Goal: Information Seeking & Learning: Learn about a topic

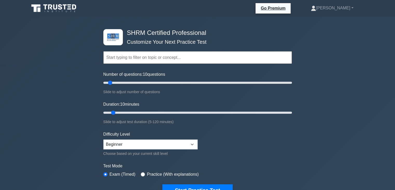
scroll to position [34, 0]
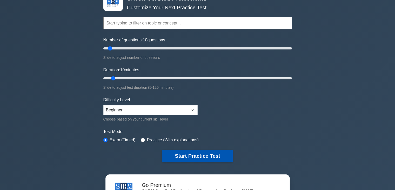
click at [191, 156] on button "Start Practice Test" at bounding box center [197, 156] width 70 height 12
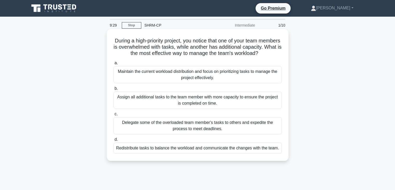
click at [178, 153] on div "Redistribute tasks to balance the workload and communicate the changes with the…" at bounding box center [198, 147] width 168 height 11
click at [114, 141] on input "d. Redistribute tasks to balance the workload and communicate the changes with …" at bounding box center [114, 139] width 0 height 3
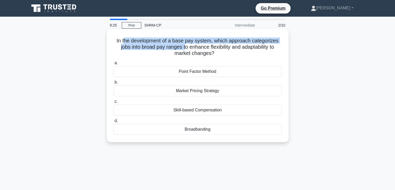
drag, startPoint x: 124, startPoint y: 42, endPoint x: 185, endPoint y: 46, distance: 61.0
click at [185, 46] on h5 "In the development of a base pay system, which approach categorizes jobs into b…" at bounding box center [197, 46] width 169 height 19
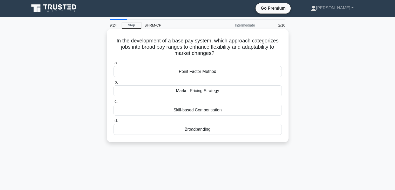
click at [192, 50] on h5 "In the development of a base pay system, which approach categorizes jobs into b…" at bounding box center [197, 46] width 169 height 19
click at [223, 92] on div "Market Pricing Strategy" at bounding box center [198, 90] width 168 height 11
click at [114, 84] on input "b. Market Pricing Strategy" at bounding box center [114, 82] width 0 height 3
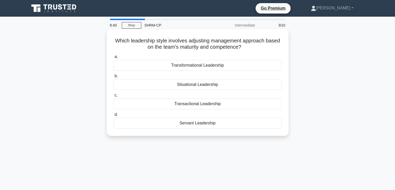
click at [195, 108] on div "Transactional Leadership" at bounding box center [198, 103] width 168 height 11
click at [114, 97] on input "c. Transactional Leadership" at bounding box center [114, 95] width 0 height 3
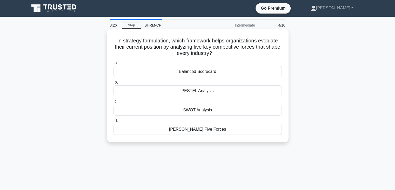
click at [155, 128] on div "Porter's Five Forces" at bounding box center [198, 129] width 168 height 11
click at [114, 122] on input "d. Porter's Five Forces" at bounding box center [114, 120] width 0 height 3
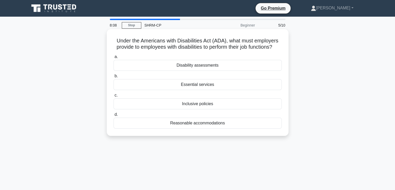
click at [191, 109] on div "Inclusive policies" at bounding box center [198, 103] width 168 height 11
click at [114, 97] on input "c. Inclusive policies" at bounding box center [114, 95] width 0 height 3
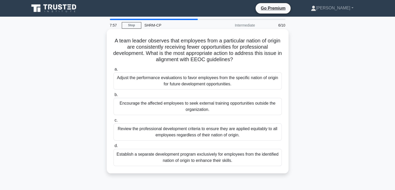
drag, startPoint x: 138, startPoint y: 42, endPoint x: 243, endPoint y: 60, distance: 106.6
click at [243, 60] on h5 "A team leader observes that employees from a particular nation of origin are co…" at bounding box center [197, 49] width 169 height 25
click at [234, 158] on div "Establish a separate development program exclusively for employees from the ide…" at bounding box center [198, 157] width 168 height 17
click at [114, 147] on input "d. Establish a separate development program exclusively for employees from the …" at bounding box center [114, 145] width 0 height 3
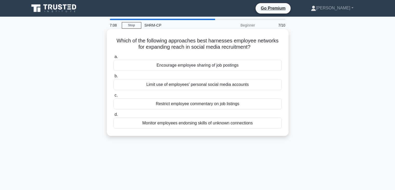
drag, startPoint x: 149, startPoint y: 39, endPoint x: 253, endPoint y: 46, distance: 104.7
click at [253, 46] on h5 "Which of the following approaches best harnesses employee networks for expandin…" at bounding box center [197, 43] width 169 height 13
click at [213, 66] on div "Encourage employee sharing of job postings" at bounding box center [198, 65] width 168 height 11
click at [114, 58] on input "a. Encourage employee sharing of job postings" at bounding box center [114, 56] width 0 height 3
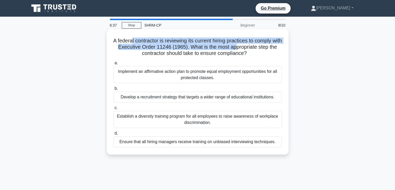
drag, startPoint x: 135, startPoint y: 40, endPoint x: 246, endPoint y: 48, distance: 111.5
click at [246, 48] on h5 "A federal contractor is reviewing its current hiring practices to comply with E…" at bounding box center [197, 46] width 169 height 19
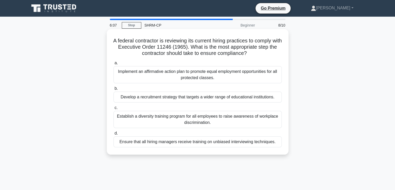
click at [191, 142] on div "Ensure that all hiring managers receive training on unbiased interviewing techn…" at bounding box center [198, 141] width 168 height 11
click at [114, 135] on input "d. Ensure that all hiring managers receive training on unbiased interviewing te…" at bounding box center [114, 133] width 0 height 3
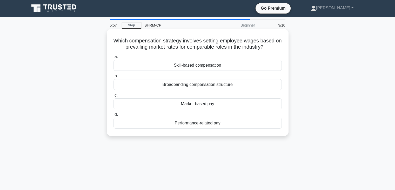
drag, startPoint x: 153, startPoint y: 42, endPoint x: 278, endPoint y: 44, distance: 125.6
click at [278, 44] on h5 "Which compensation strategy involves setting employee wages based on prevailing…" at bounding box center [197, 43] width 169 height 13
click at [222, 105] on div "Market-based pay" at bounding box center [198, 103] width 168 height 11
click at [114, 97] on input "c. Market-based pay" at bounding box center [114, 95] width 0 height 3
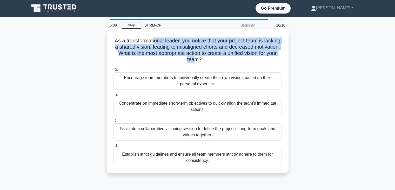
drag, startPoint x: 161, startPoint y: 43, endPoint x: 212, endPoint y: 62, distance: 54.1
click at [212, 62] on h5 "As a transformational leader, you notice that your project team is lacking a sh…" at bounding box center [197, 49] width 169 height 25
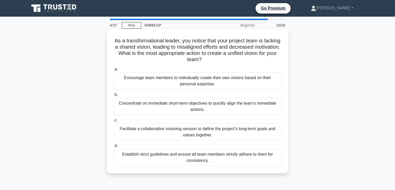
click at [237, 136] on div "Facilitate a collaborative visioning session to define the project’s long-term …" at bounding box center [198, 131] width 168 height 17
click at [114, 122] on input "c. Facilitate a collaborative visioning session to define the project’s long-te…" at bounding box center [114, 120] width 0 height 3
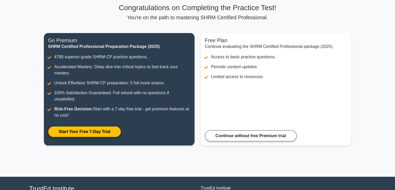
scroll to position [38, 0]
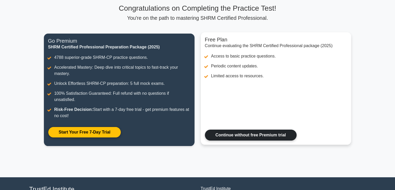
click at [249, 135] on link "Continue without free Premium trial" at bounding box center [251, 134] width 92 height 11
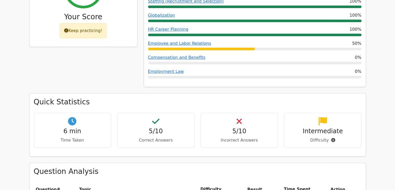
scroll to position [249, 0]
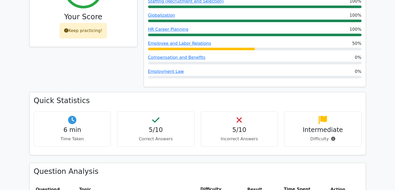
click at [250, 126] on h4 "5/10" at bounding box center [239, 130] width 69 height 8
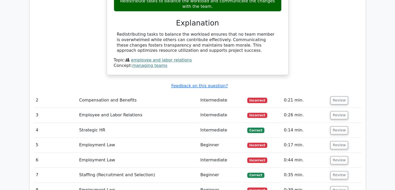
scroll to position [588, 0]
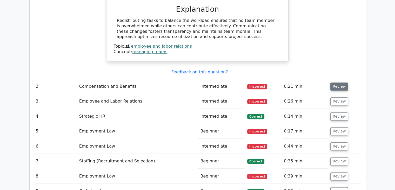
click at [337, 82] on button "Review" at bounding box center [340, 86] width 18 height 8
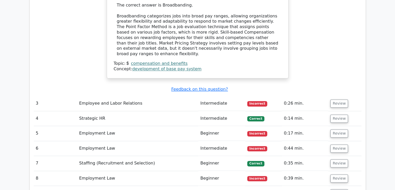
scroll to position [811, 0]
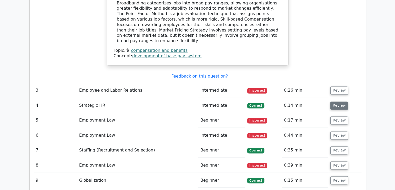
click at [339, 101] on button "Review" at bounding box center [340, 105] width 18 height 8
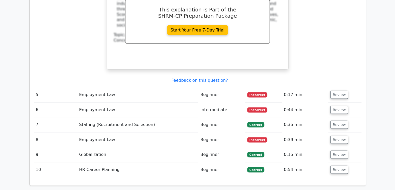
scroll to position [1052, 0]
click at [335, 90] on button "Review" at bounding box center [340, 94] width 18 height 8
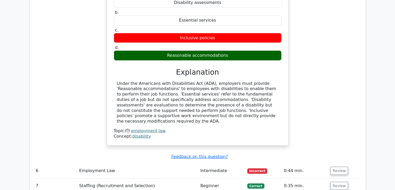
scroll to position [1230, 0]
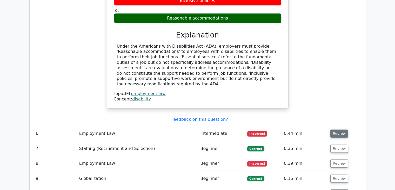
click at [338, 129] on button "Review" at bounding box center [340, 133] width 18 height 8
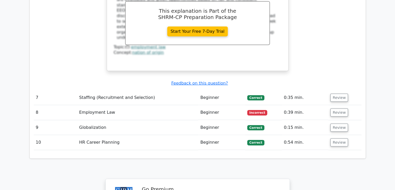
scroll to position [1525, 0]
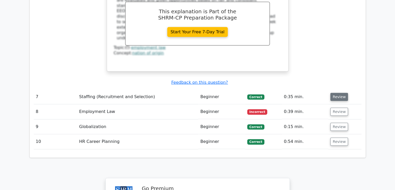
click at [336, 93] on button "Review" at bounding box center [340, 97] width 18 height 8
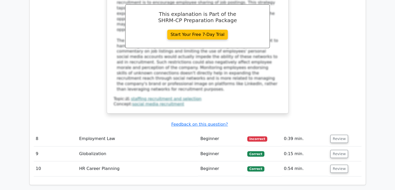
scroll to position [1751, 0]
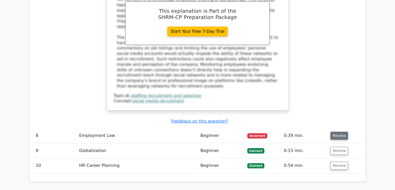
click at [337, 132] on button "Review" at bounding box center [340, 136] width 18 height 8
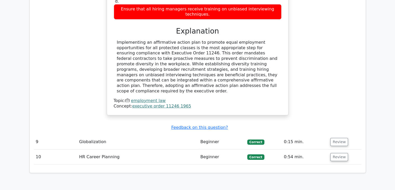
scroll to position [2018, 0]
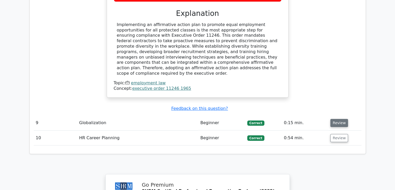
click at [344, 119] on button "Review" at bounding box center [340, 123] width 18 height 8
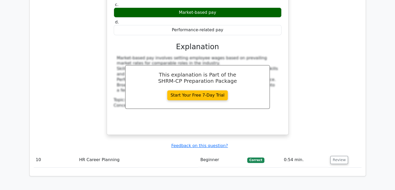
scroll to position [2214, 0]
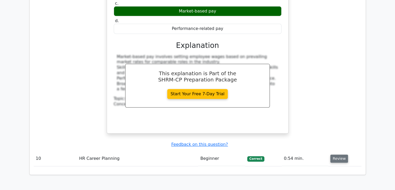
click at [335, 154] on button "Review" at bounding box center [340, 158] width 18 height 8
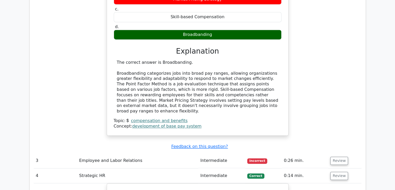
scroll to position [740, 0]
click at [340, 156] on button "Review" at bounding box center [340, 160] width 18 height 8
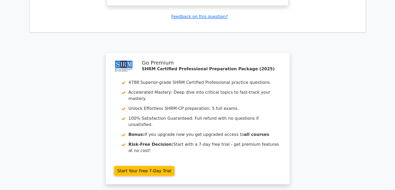
scroll to position [2749, 0]
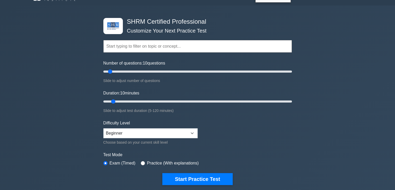
scroll to position [11, 0]
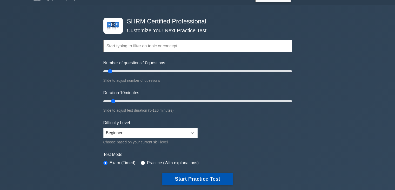
click at [207, 176] on button "Start Practice Test" at bounding box center [197, 179] width 70 height 12
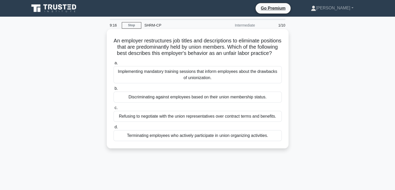
click at [155, 102] on div "Discriminating against employees based on their union membership status." at bounding box center [198, 97] width 168 height 11
click at [114, 90] on input "b. Discriminating against employees based on their union membership status." at bounding box center [114, 88] width 0 height 3
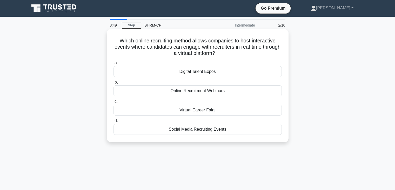
click at [219, 93] on div "Online Recruitment Webinars" at bounding box center [198, 90] width 168 height 11
click at [114, 84] on input "b. Online Recruitment Webinars" at bounding box center [114, 82] width 0 height 3
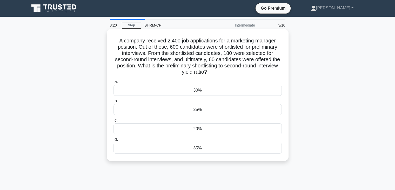
click at [202, 113] on div "25%" at bounding box center [198, 109] width 168 height 11
click at [114, 103] on input "b. 25%" at bounding box center [114, 100] width 0 height 3
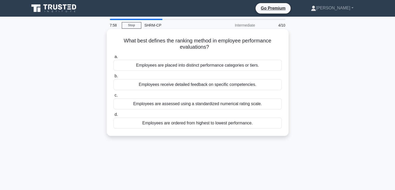
click at [184, 124] on div "Employees are ordered from highest to lowest performance." at bounding box center [198, 123] width 168 height 11
click at [114, 116] on input "d. Employees are ordered from highest to lowest performance." at bounding box center [114, 114] width 0 height 3
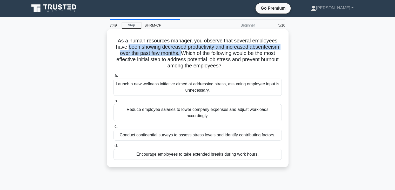
drag, startPoint x: 127, startPoint y: 47, endPoint x: 181, endPoint y: 53, distance: 54.1
click at [181, 53] on h5 "As a human resources manager, you observe that several employees have been show…" at bounding box center [197, 53] width 169 height 32
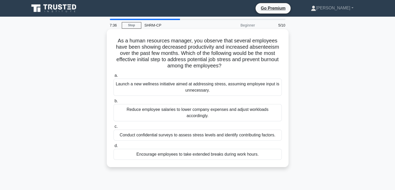
click at [177, 90] on div "Launch a new wellness initiative aimed at addressing stress, assuming employee …" at bounding box center [198, 87] width 168 height 17
click at [114, 77] on input "a. Launch a new wellness initiative aimed at addressing stress, assuming employ…" at bounding box center [114, 75] width 0 height 3
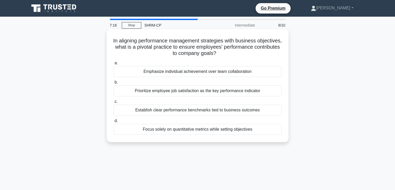
click at [216, 111] on div "Establish clear performance benchmarks tied to business outcomes" at bounding box center [198, 110] width 168 height 11
click at [114, 103] on input "c. Establish clear performance benchmarks tied to business outcomes" at bounding box center [114, 101] width 0 height 3
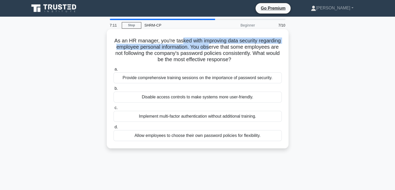
drag, startPoint x: 195, startPoint y: 41, endPoint x: 241, endPoint y: 46, distance: 46.3
click at [241, 46] on h5 "As an HR manager, you're tasked with improving data security regarding employee…" at bounding box center [197, 49] width 169 height 25
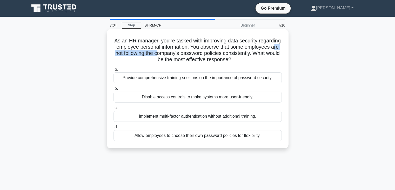
drag, startPoint x: 154, startPoint y: 55, endPoint x: 205, endPoint y: 51, distance: 50.6
click at [205, 51] on h5 "As an HR manager, you're tasked with improving data security regarding employee…" at bounding box center [197, 49] width 169 height 25
click at [166, 79] on div "Provide comprehensive training sessions on the importance of password security." at bounding box center [198, 77] width 168 height 11
click at [114, 71] on input "a. Provide comprehensive training sessions on the importance of password securi…" at bounding box center [114, 69] width 0 height 3
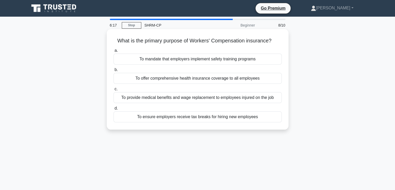
click at [188, 80] on div "To offer comprehensive health insurance coverage to all employees" at bounding box center [198, 78] width 168 height 11
click at [114, 71] on input "b. To offer comprehensive health insurance coverage to all employees" at bounding box center [114, 69] width 0 height 3
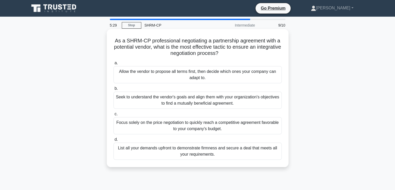
click at [168, 151] on div "List all your demands upfront to demonstrate firmness and secure a deal that me…" at bounding box center [198, 150] width 168 height 17
click at [114, 141] on input "d. List all your demands upfront to demonstrate firmness and secure a deal that…" at bounding box center [114, 139] width 0 height 3
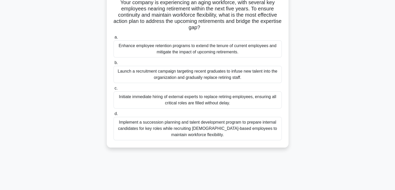
scroll to position [38, 0]
click at [184, 129] on div "Implement a succession planning and talent development program to prepare inter…" at bounding box center [198, 128] width 168 height 23
click at [114, 116] on input "d. Implement a succession planning and talent development program to prepare in…" at bounding box center [114, 113] width 0 height 3
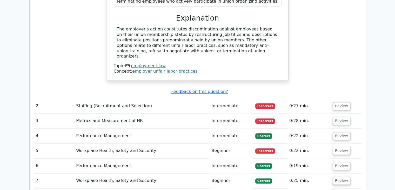
scroll to position [585, 0]
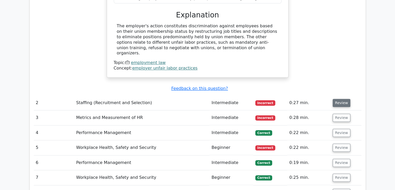
click at [341, 99] on button "Review" at bounding box center [342, 103] width 18 height 8
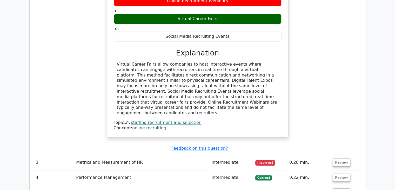
scroll to position [755, 0]
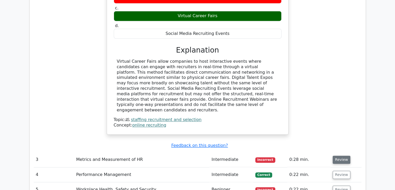
click at [344, 155] on button "Review" at bounding box center [342, 159] width 18 height 8
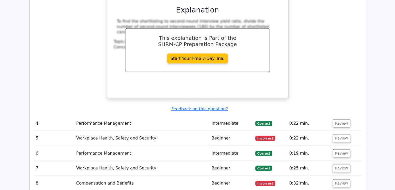
scroll to position [1049, 0]
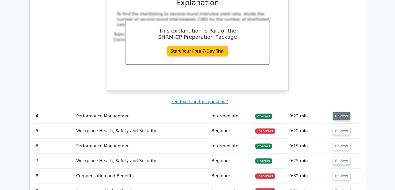
click at [342, 112] on button "Review" at bounding box center [342, 116] width 18 height 8
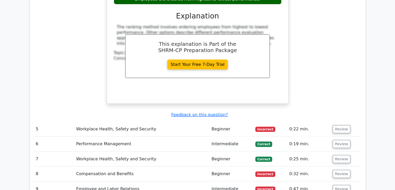
scroll to position [1271, 0]
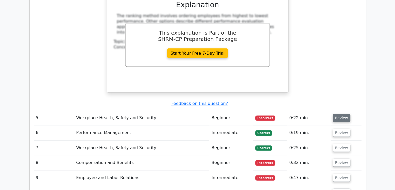
click at [341, 114] on button "Review" at bounding box center [342, 118] width 18 height 8
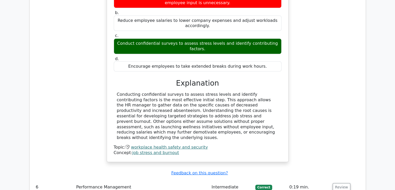
scroll to position [1530, 0]
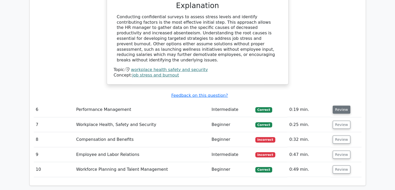
click at [342, 106] on button "Review" at bounding box center [342, 110] width 18 height 8
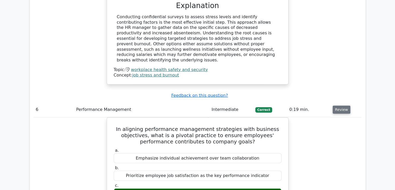
click at [344, 106] on button "Review" at bounding box center [342, 110] width 18 height 8
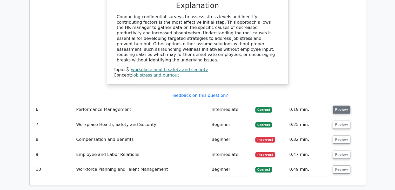
click at [344, 106] on button "Review" at bounding box center [342, 110] width 18 height 8
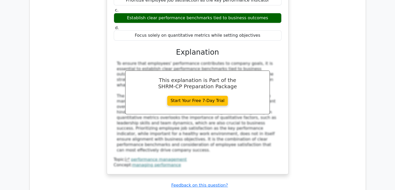
scroll to position [1776, 0]
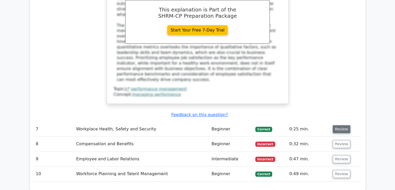
click at [343, 125] on button "Review" at bounding box center [342, 129] width 18 height 8
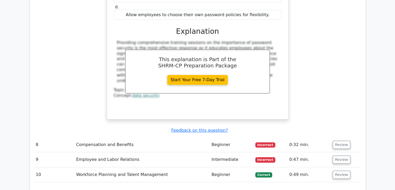
scroll to position [2012, 0]
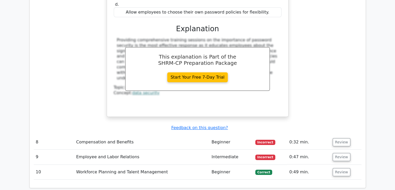
click at [344, 135] on td "Review" at bounding box center [346, 142] width 31 height 15
click at [343, 138] on button "Review" at bounding box center [342, 142] width 18 height 8
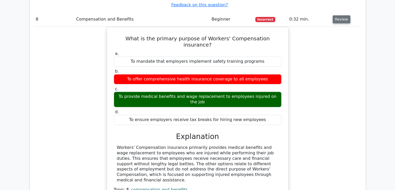
scroll to position [2143, 0]
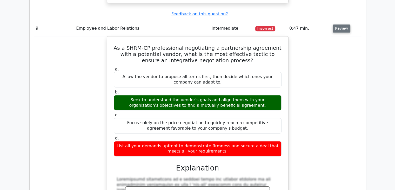
scroll to position [2380, 0]
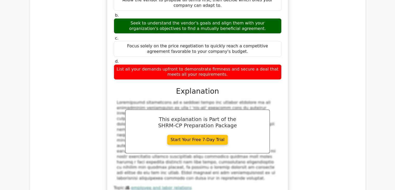
scroll to position [2411, 0]
